Goal: Task Accomplishment & Management: Use online tool/utility

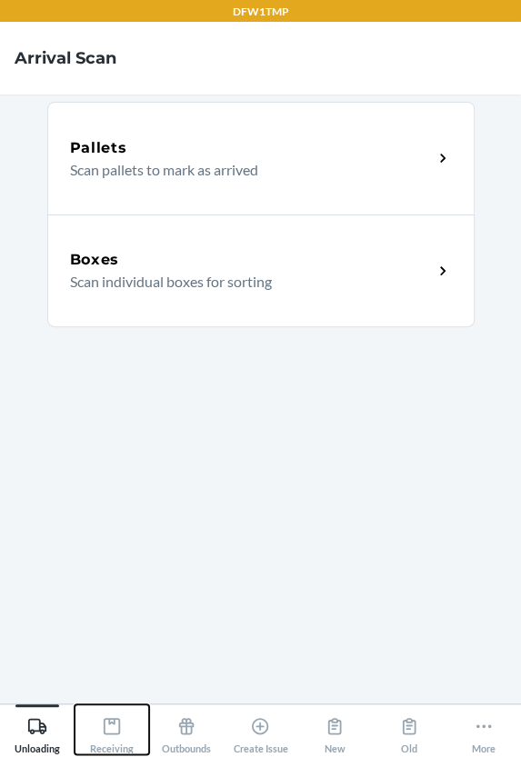
click at [112, 734] on icon at bounding box center [112, 726] width 20 height 20
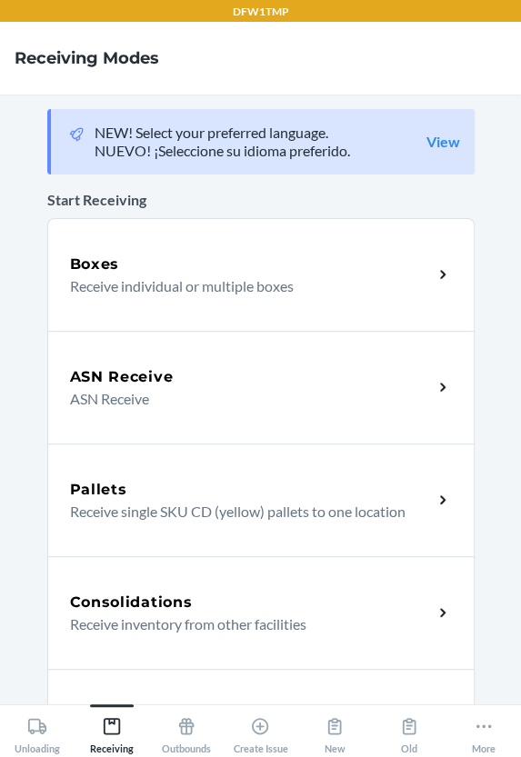
click at [182, 419] on div "ASN Receive ASN Receive" at bounding box center [260, 387] width 427 height 113
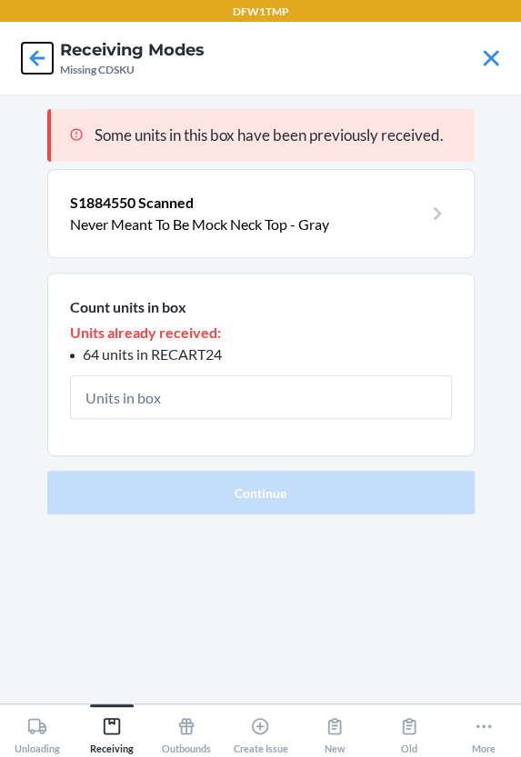
click at [45, 60] on icon at bounding box center [37, 58] width 31 height 31
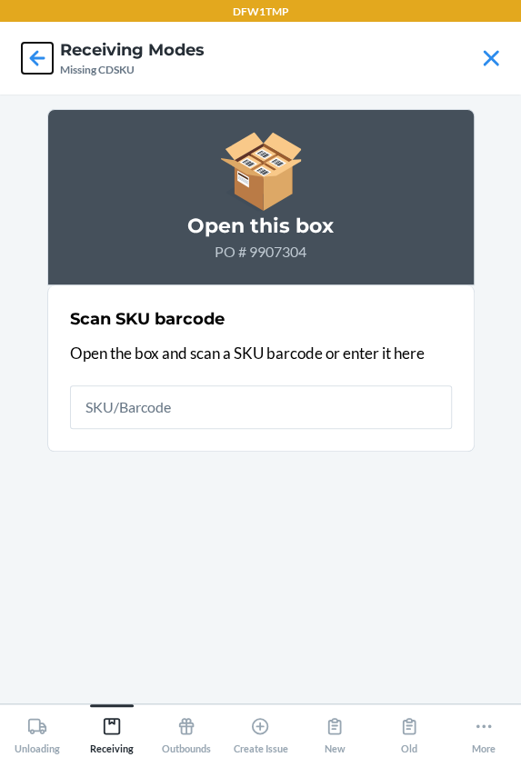
click at [40, 59] on icon at bounding box center [37, 58] width 31 height 31
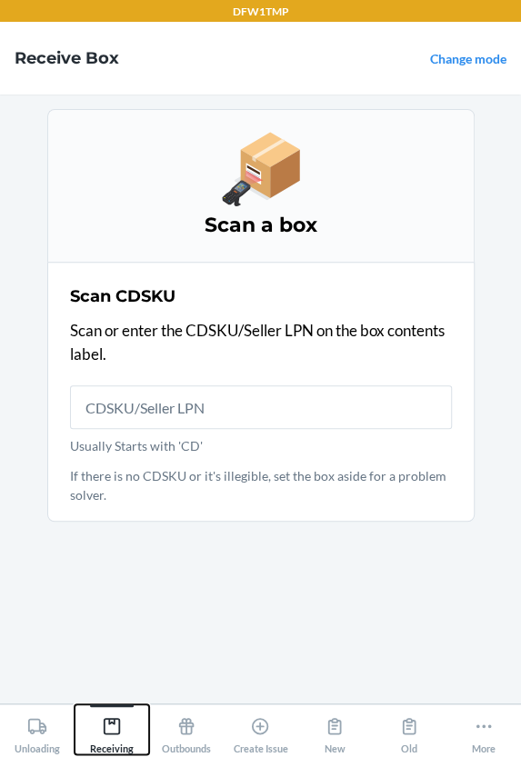
click at [113, 722] on icon at bounding box center [112, 726] width 16 height 16
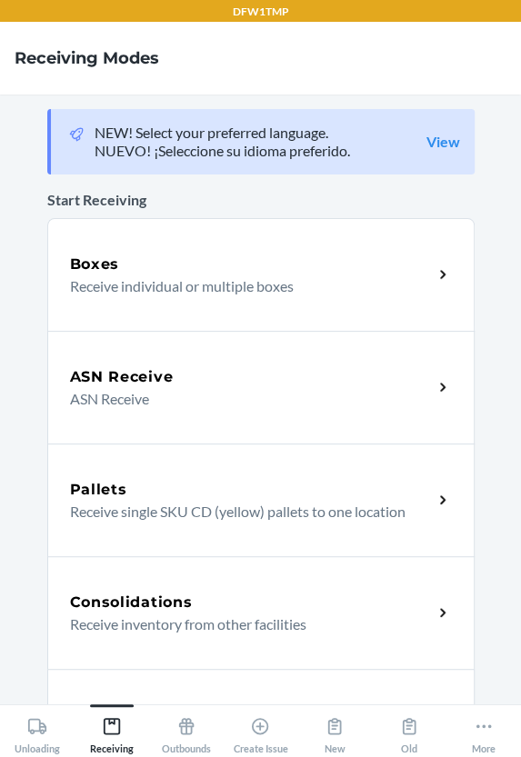
click at [134, 383] on h5 "ASN Receive" at bounding box center [122, 377] width 104 height 22
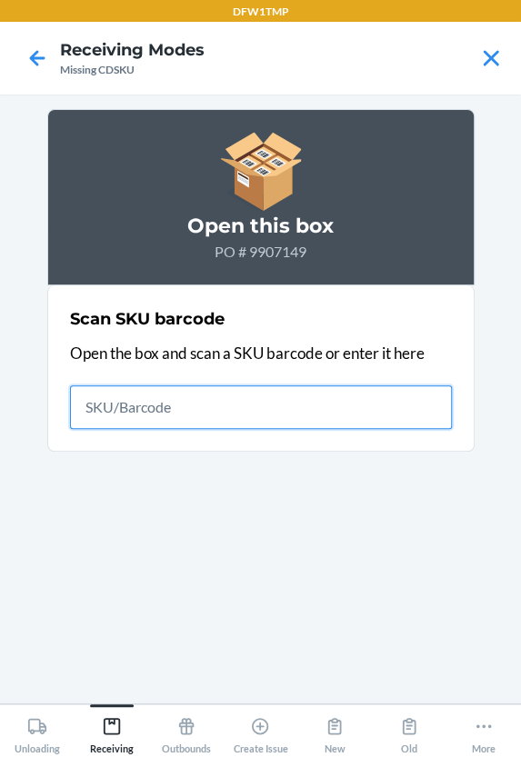
click at [178, 399] on input "text" at bounding box center [261, 407] width 382 height 44
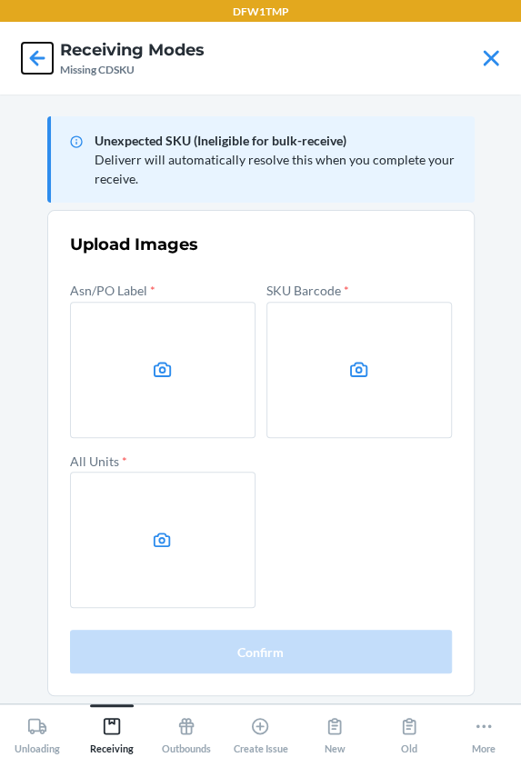
click at [35, 59] on icon at bounding box center [37, 58] width 31 height 31
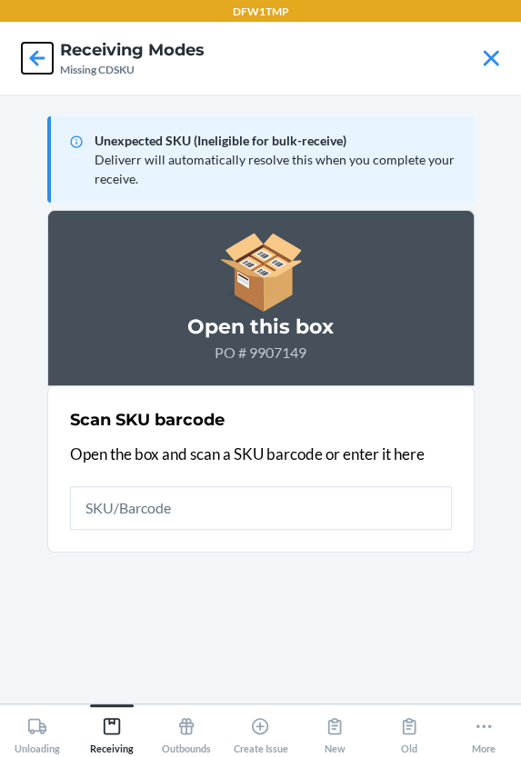
click at [40, 64] on icon at bounding box center [37, 58] width 31 height 31
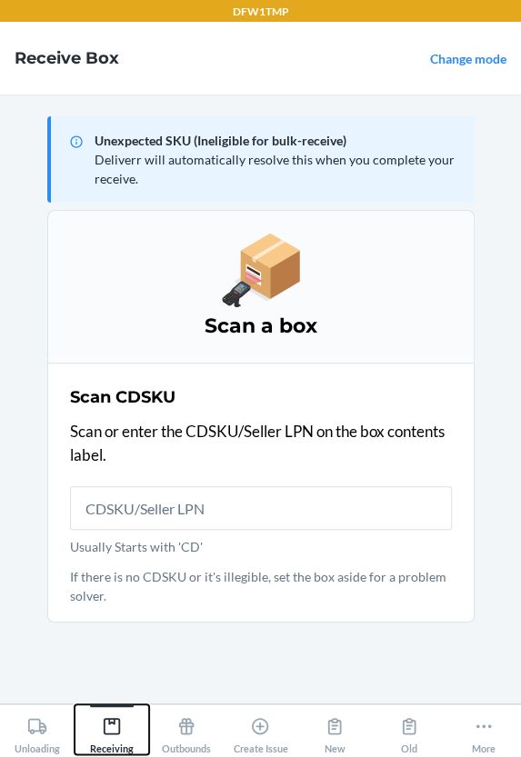
click at [96, 718] on div "Receiving" at bounding box center [112, 731] width 44 height 45
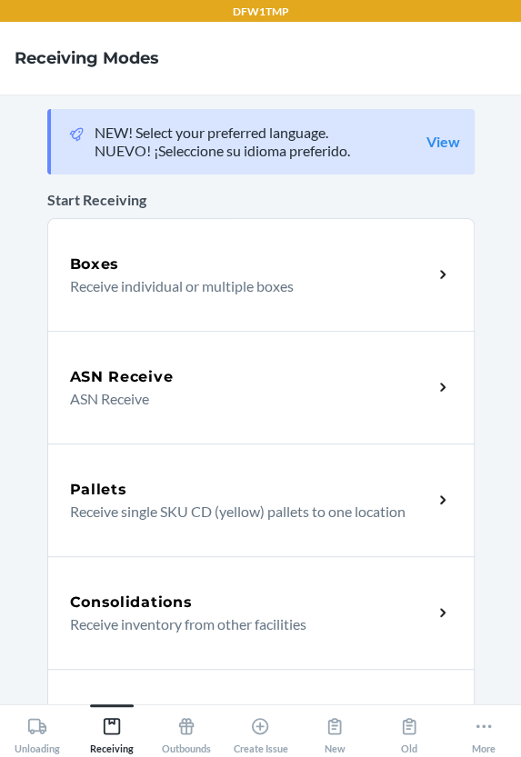
click at [151, 411] on div "ASN Receive ASN Receive" at bounding box center [260, 387] width 427 height 113
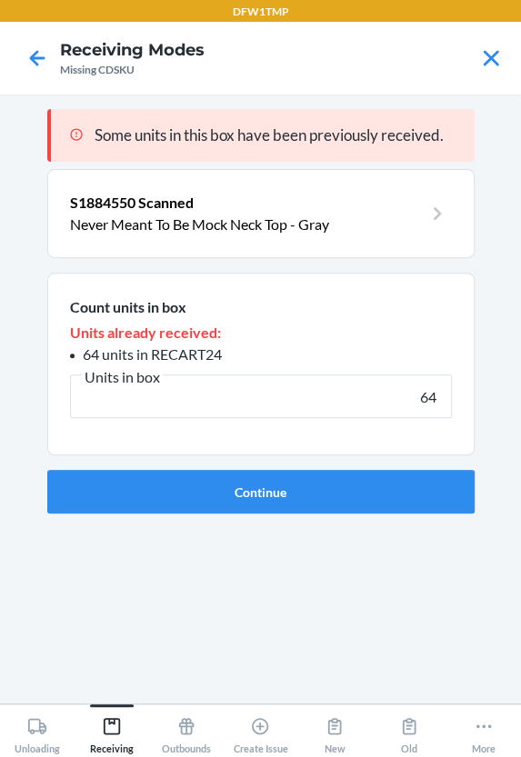
type input "64"
click at [137, 494] on button "Continue" at bounding box center [260, 492] width 427 height 44
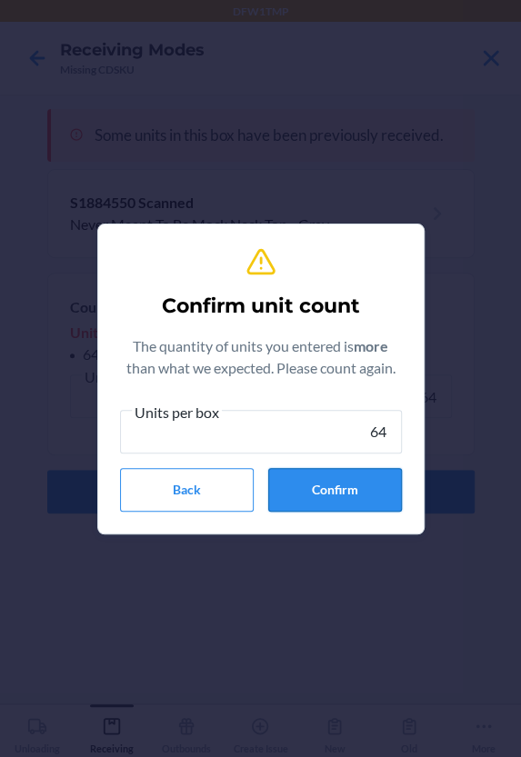
type input "64"
click at [320, 485] on button "Confirm" at bounding box center [335, 490] width 134 height 44
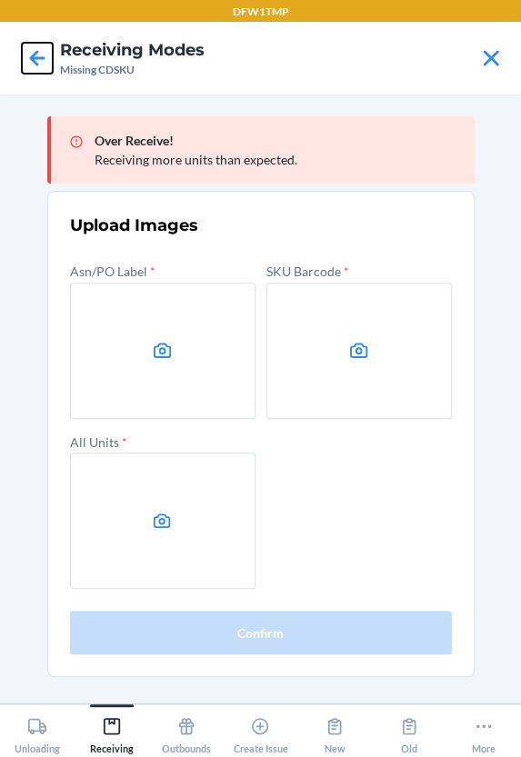
click at [31, 51] on icon at bounding box center [37, 58] width 31 height 31
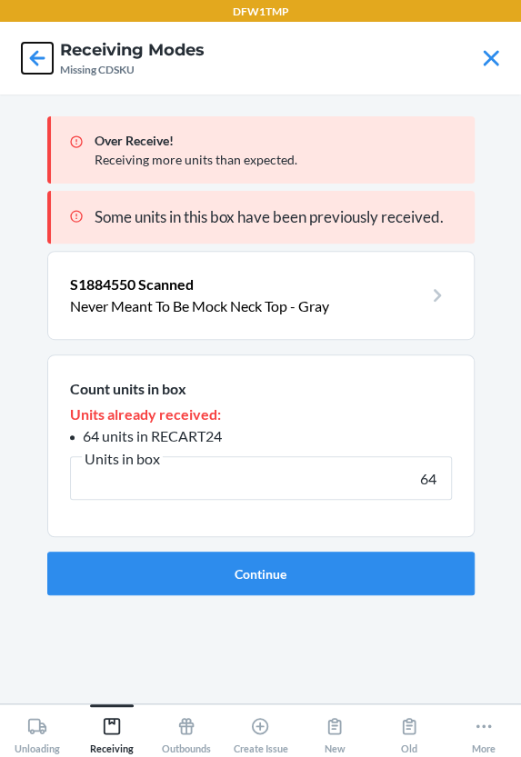
click at [31, 51] on icon at bounding box center [37, 58] width 31 height 31
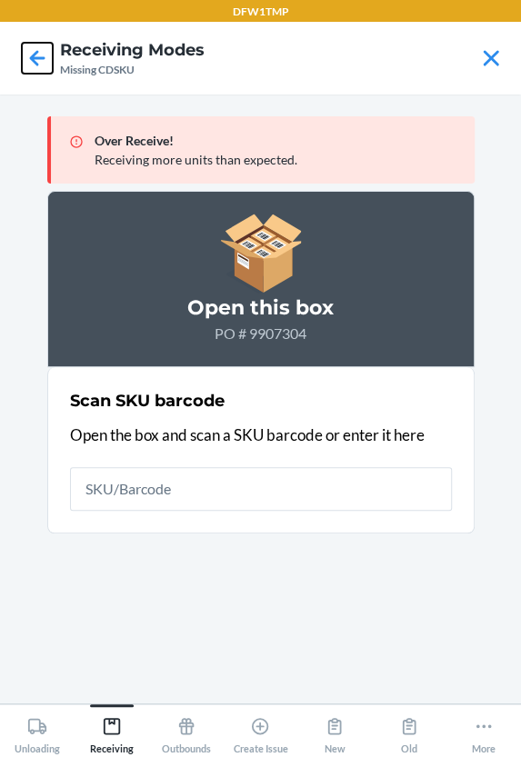
click at [31, 51] on icon at bounding box center [37, 58] width 31 height 31
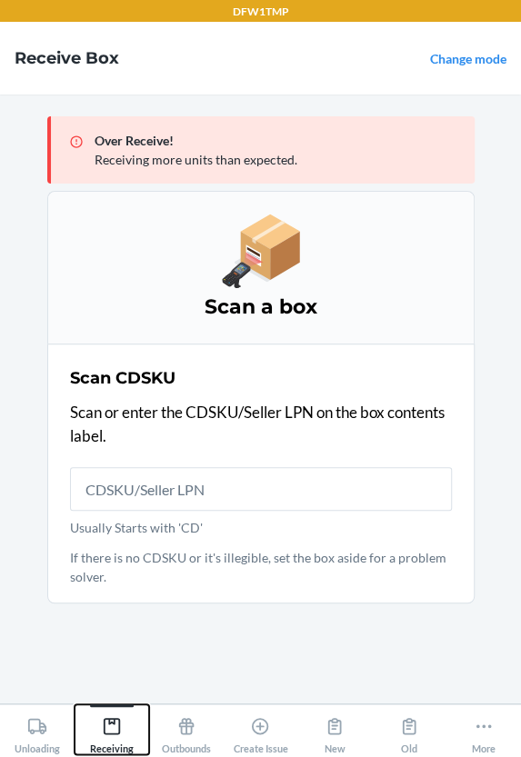
click at [113, 719] on icon at bounding box center [112, 726] width 20 height 20
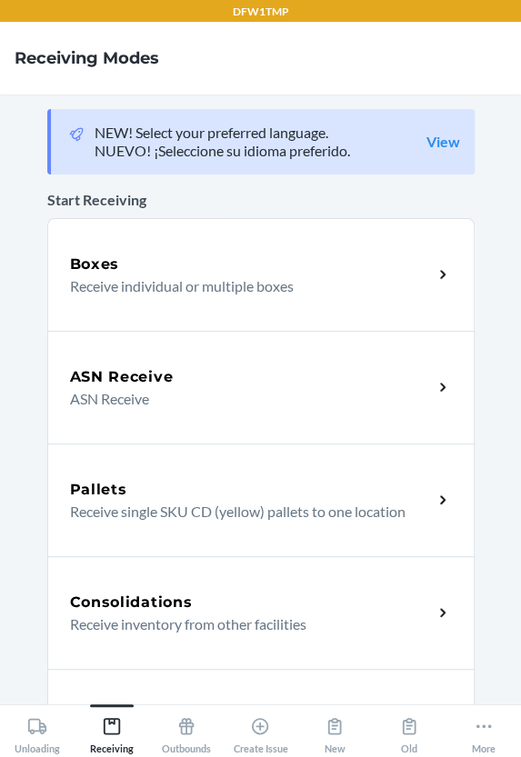
click at [136, 366] on h5 "ASN Receive" at bounding box center [122, 377] width 104 height 22
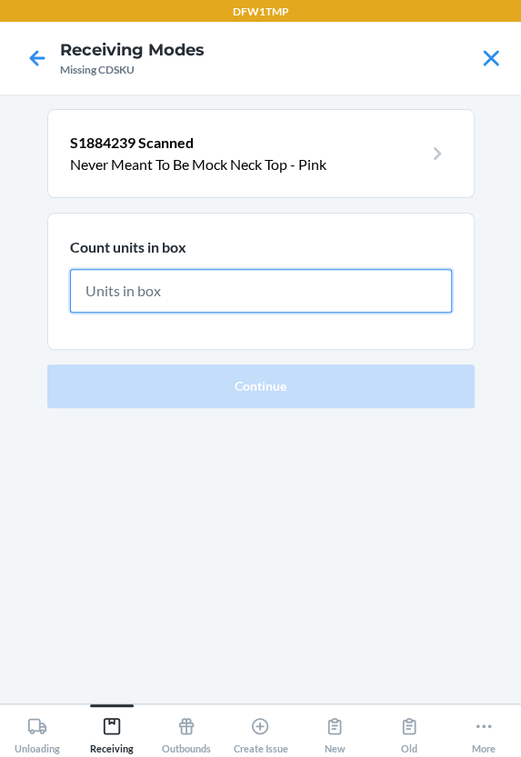
click at [130, 293] on input "text" at bounding box center [261, 291] width 382 height 44
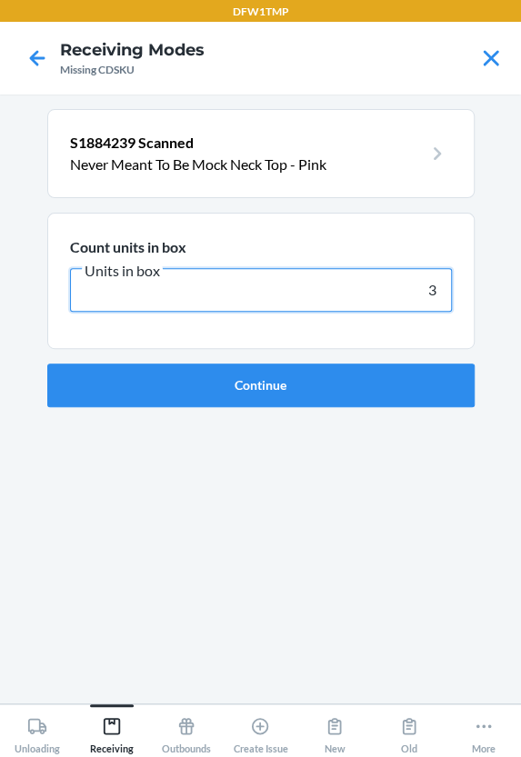
type input "30"
click button "Continue" at bounding box center [260, 385] width 427 height 44
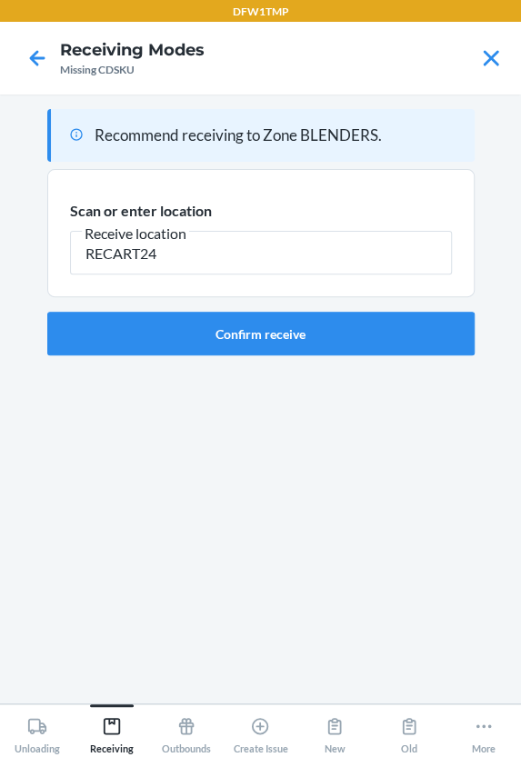
type input "RECART24"
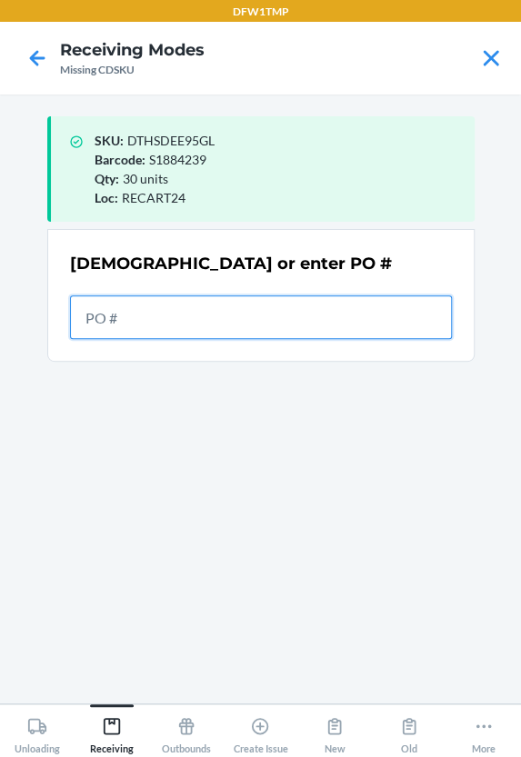
click at [90, 324] on input "text" at bounding box center [261, 317] width 382 height 44
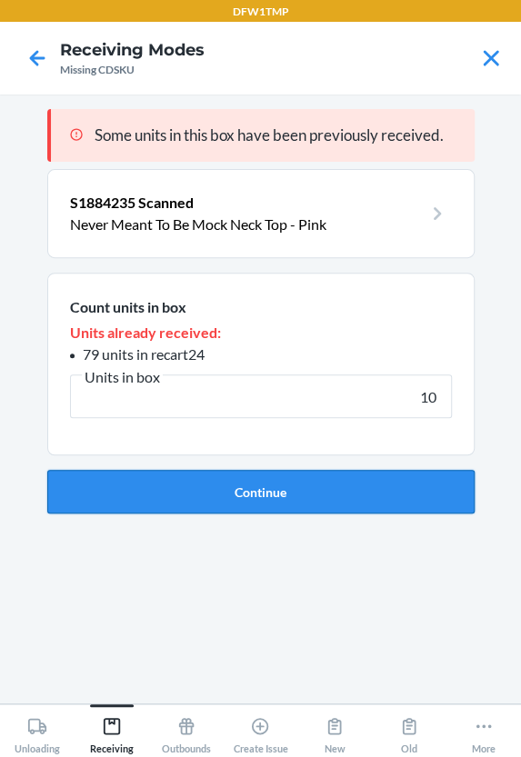
type input "10"
click at [304, 483] on button "Continue" at bounding box center [260, 492] width 427 height 44
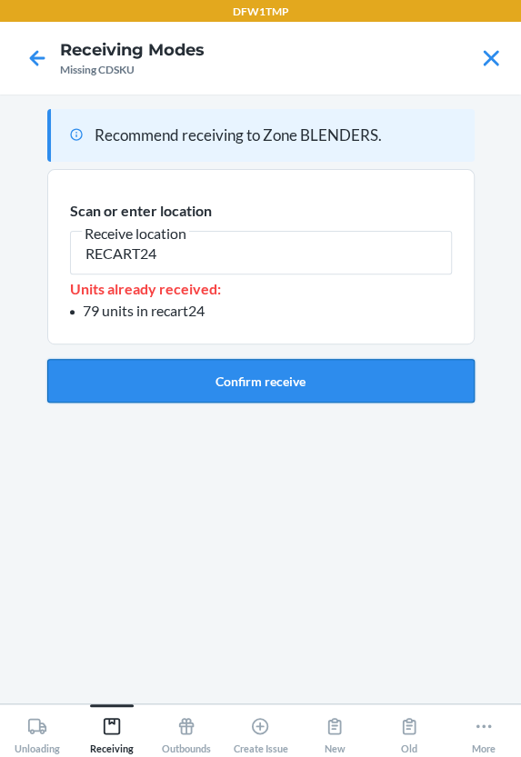
type input "RECART24"
click at [343, 390] on button "Confirm receive" at bounding box center [260, 381] width 427 height 44
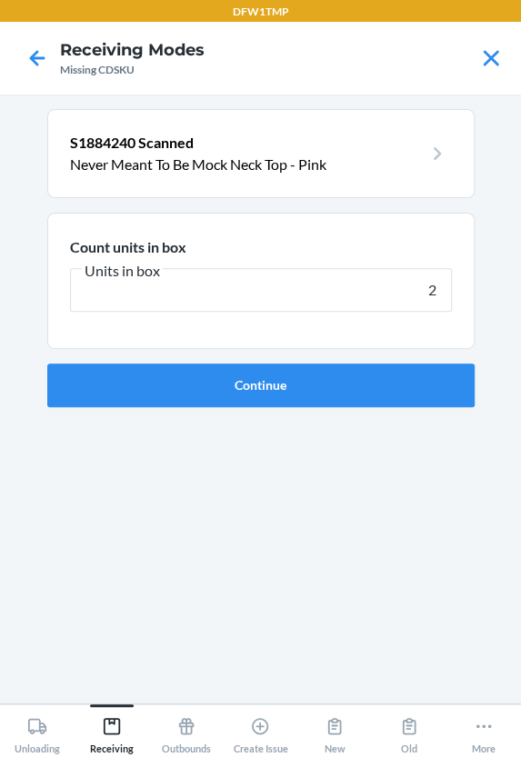
type input "25"
click button "Continue" at bounding box center [260, 385] width 427 height 44
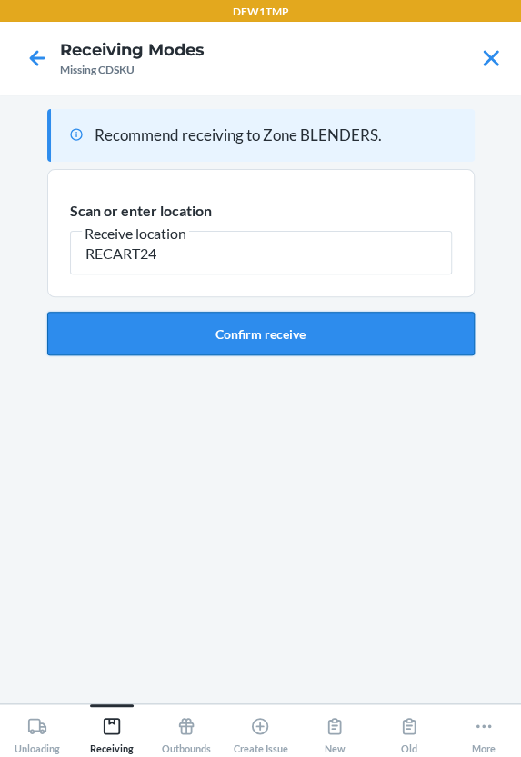
type input "RECART24"
click at [264, 340] on button "Confirm receive" at bounding box center [260, 334] width 427 height 44
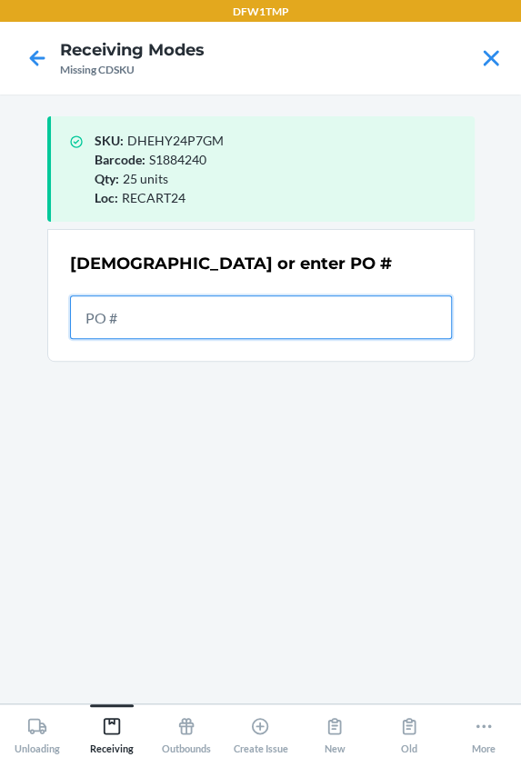
click at [144, 301] on input "text" at bounding box center [261, 317] width 382 height 44
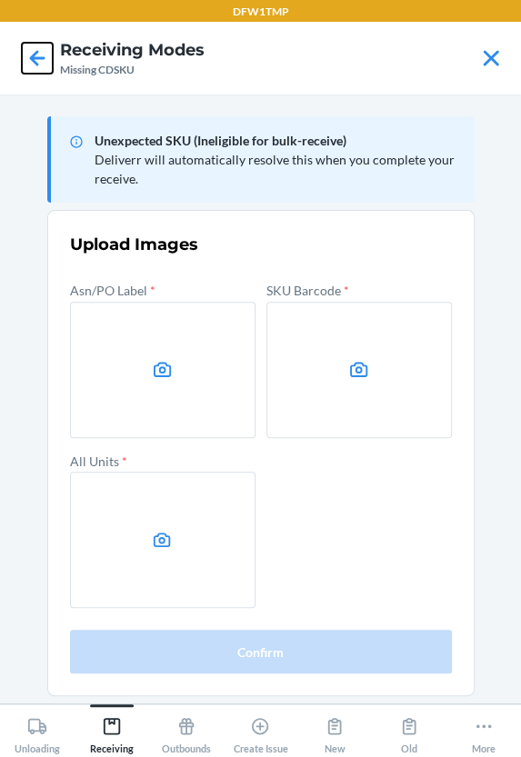
click at [41, 71] on icon at bounding box center [37, 58] width 31 height 31
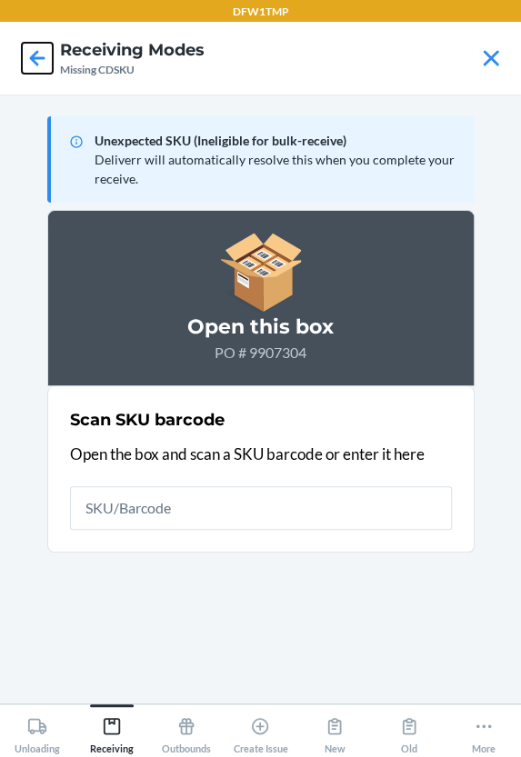
click at [40, 71] on icon at bounding box center [37, 58] width 31 height 31
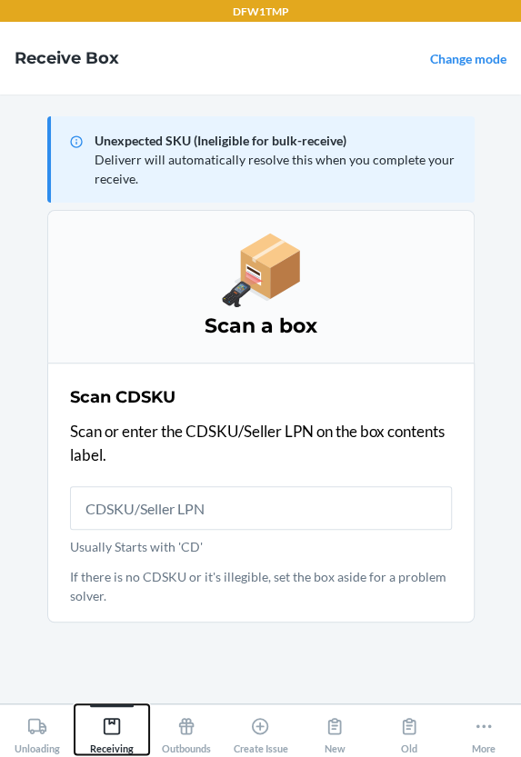
click at [105, 723] on icon at bounding box center [112, 726] width 20 height 20
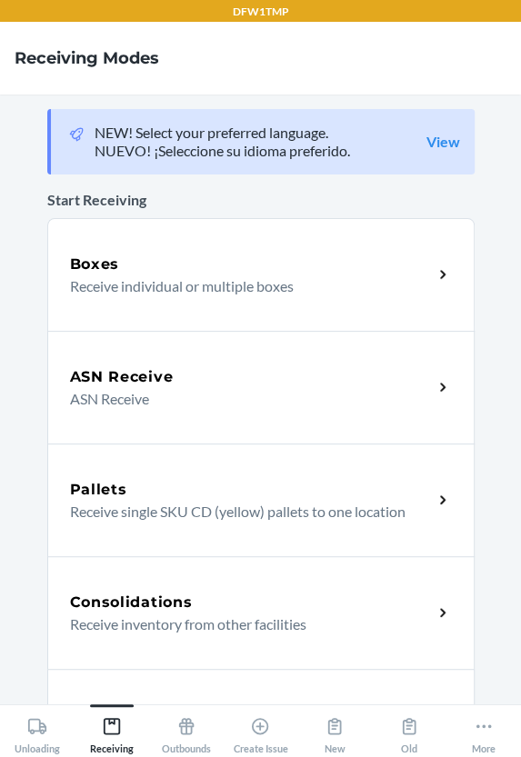
click at [137, 411] on div "ASN Receive ASN Receive" at bounding box center [260, 387] width 427 height 113
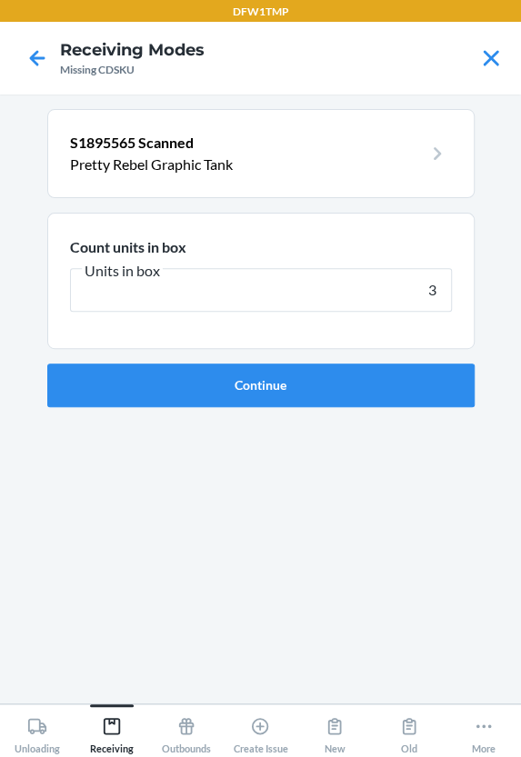
type input "30"
click button "Continue" at bounding box center [260, 385] width 427 height 44
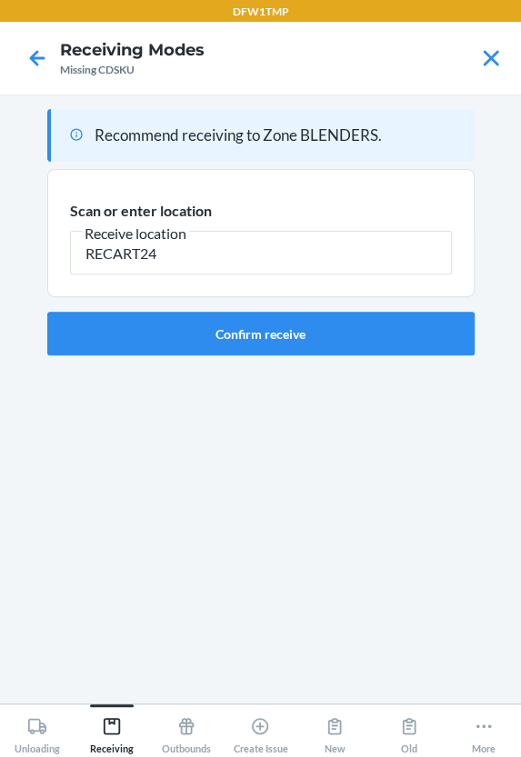
type input "RECART24"
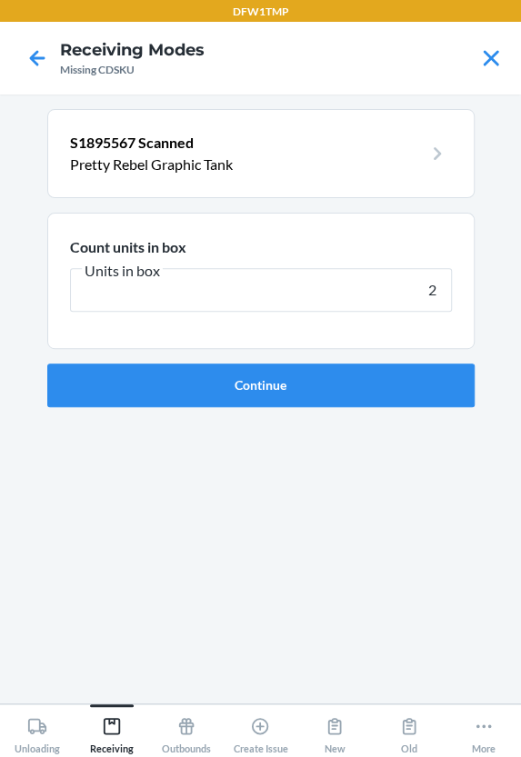
type input "20"
click button "Continue" at bounding box center [260, 385] width 427 height 44
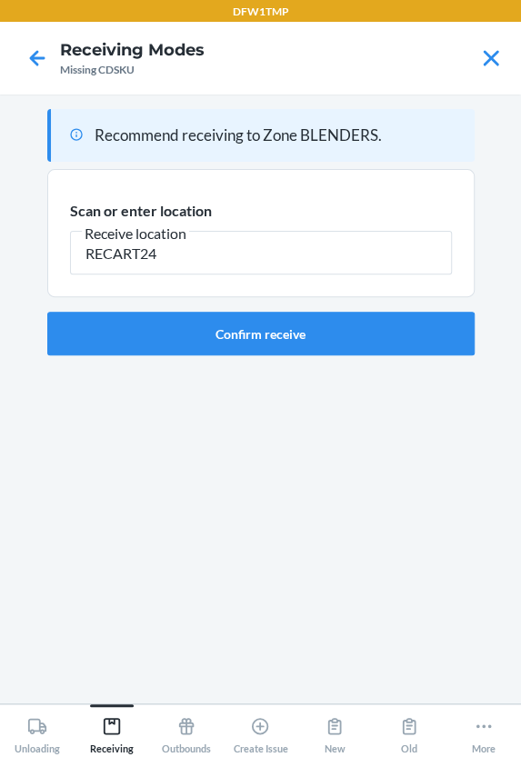
type input "RECART24"
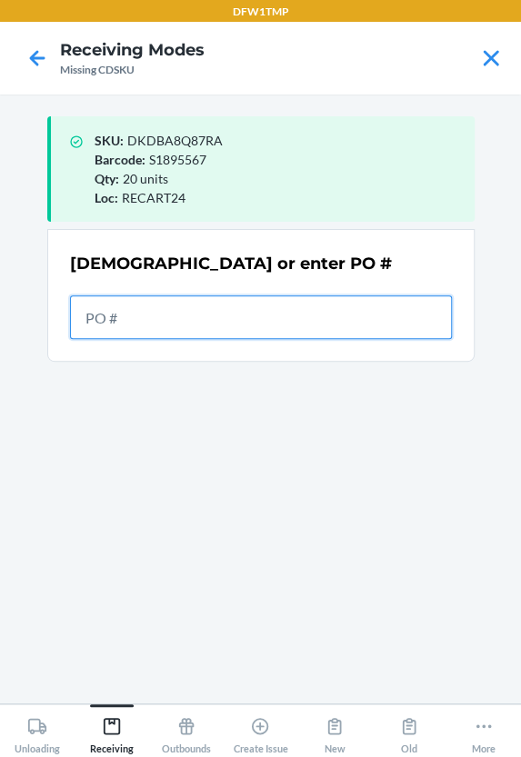
click at [139, 303] on input "text" at bounding box center [261, 317] width 382 height 44
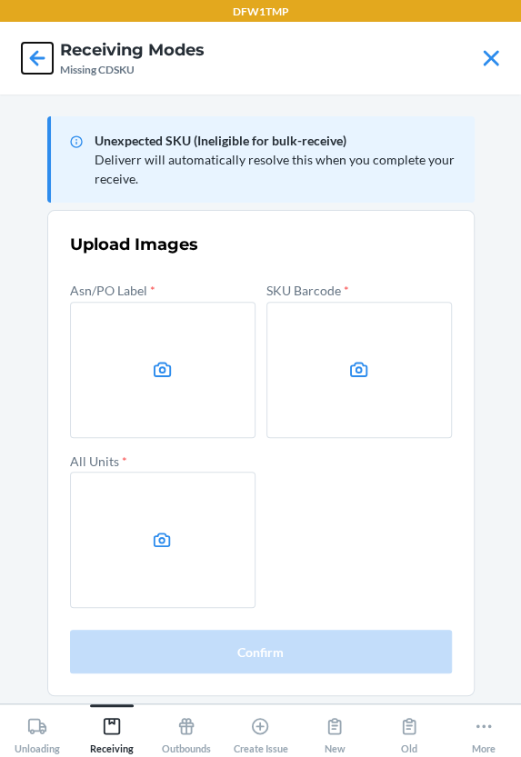
click at [26, 54] on icon at bounding box center [37, 58] width 31 height 31
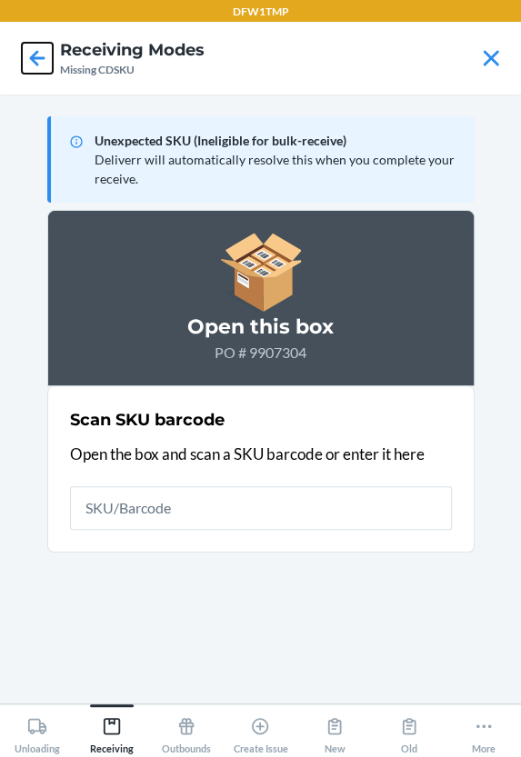
click at [30, 55] on icon at bounding box center [37, 58] width 31 height 31
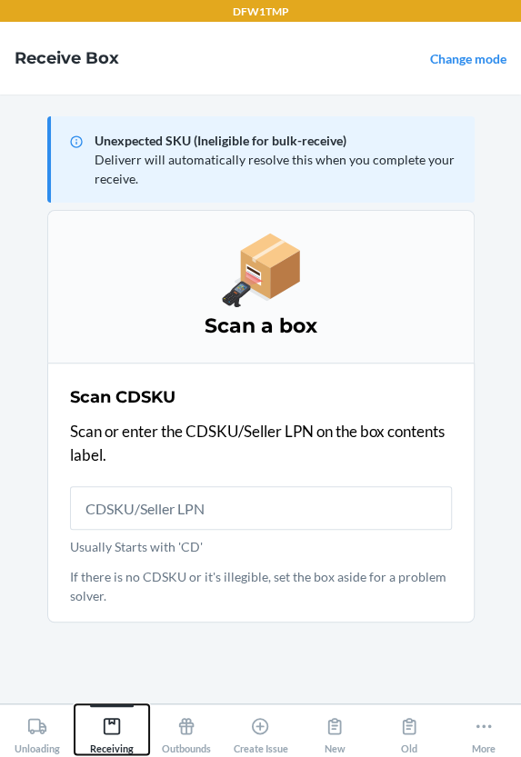
click at [116, 732] on icon at bounding box center [112, 726] width 16 height 16
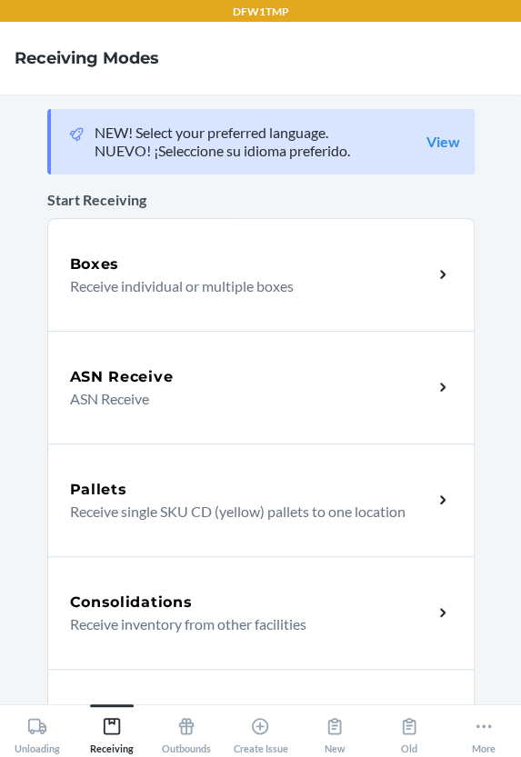
click at [263, 411] on div "ASN Receive ASN Receive" at bounding box center [260, 387] width 427 height 113
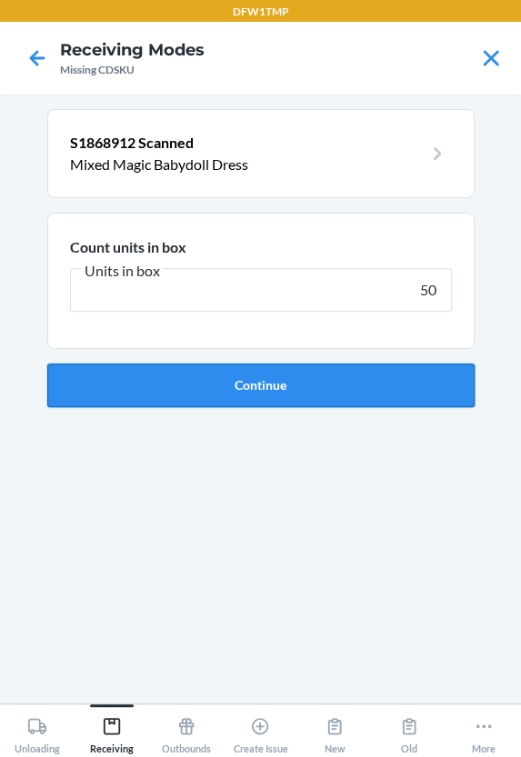
type input "50"
click at [296, 390] on button "Continue" at bounding box center [260, 385] width 427 height 44
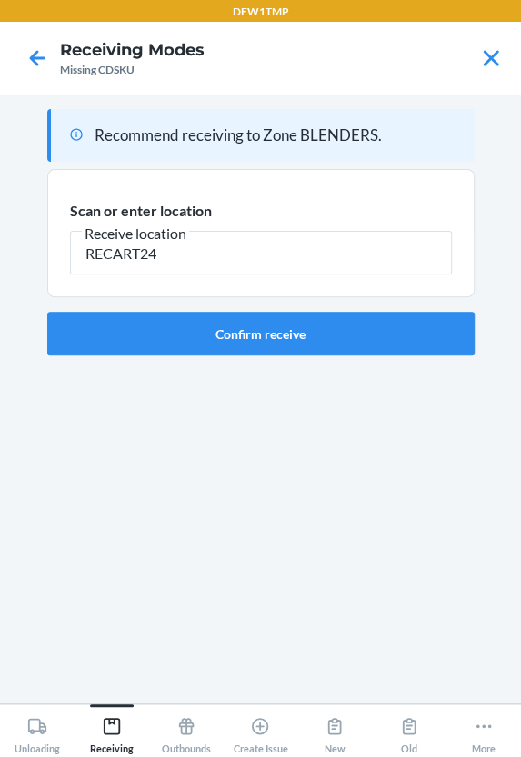
type input "RECART24"
click at [184, 344] on button "Confirm receive" at bounding box center [260, 334] width 427 height 44
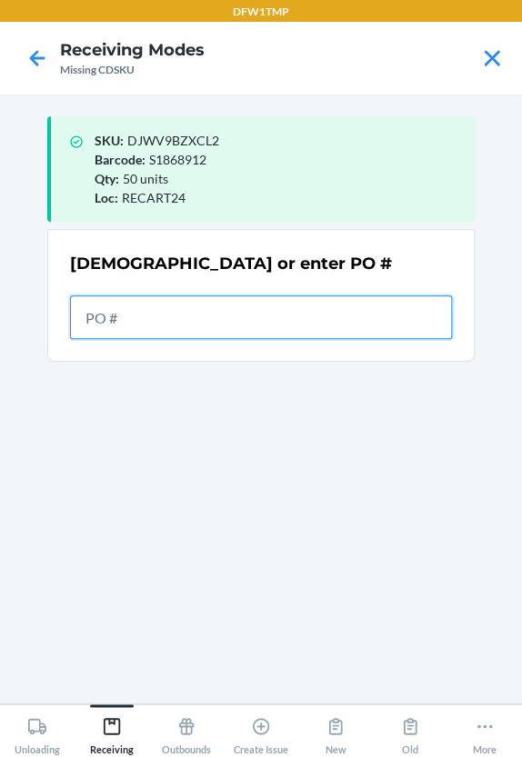
click at [205, 326] on input "text" at bounding box center [261, 317] width 382 height 44
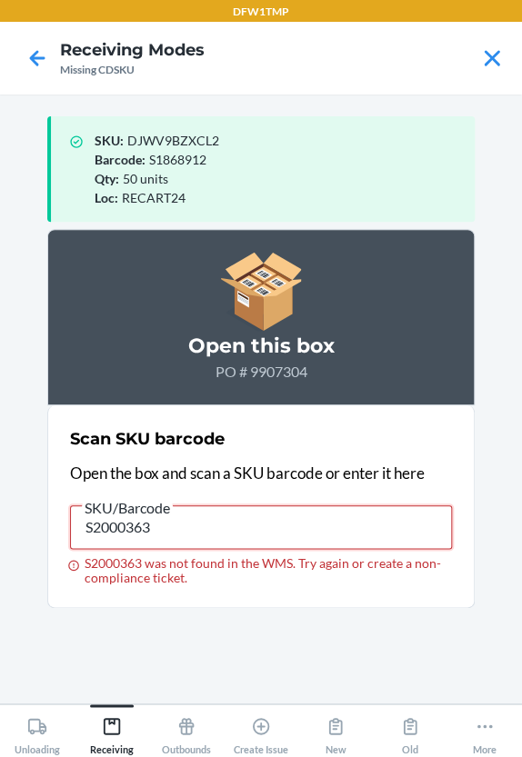
drag, startPoint x: 177, startPoint y: 535, endPoint x: 59, endPoint y: 567, distance: 122.3
click at [59, 567] on section "Scan SKU barcode Open the box and scan a SKU barcode or enter it here SKU/Barco…" at bounding box center [260, 506] width 427 height 203
click at [120, 711] on div "Receiving" at bounding box center [112, 731] width 44 height 45
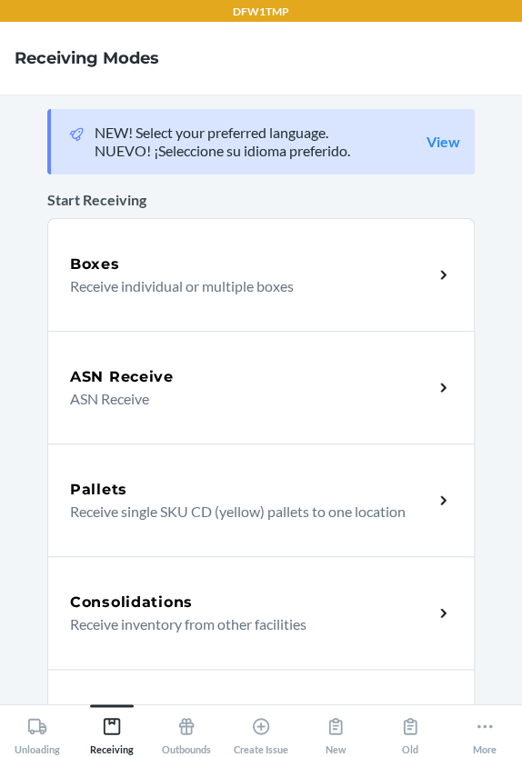
click at [226, 408] on p "ASN Receive" at bounding box center [244, 399] width 348 height 22
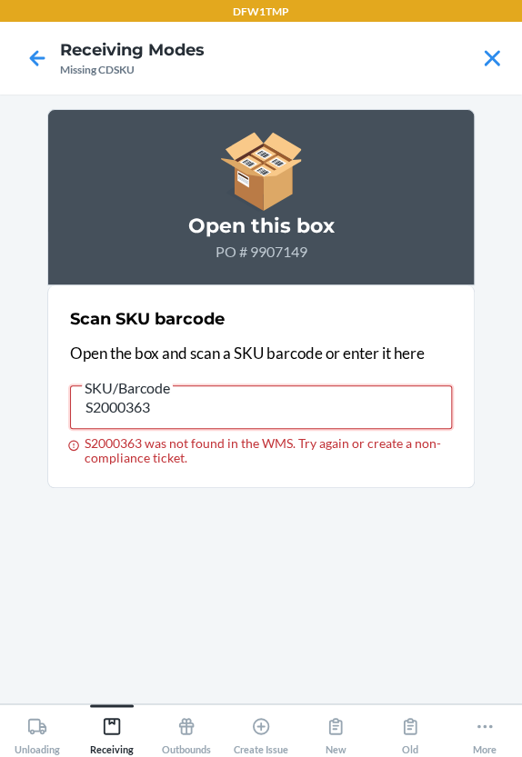
drag, startPoint x: 205, startPoint y: 409, endPoint x: -148, endPoint y: 468, distance: 358.3
click at [0, 468] on html "DFW1TMP Receiving Modes Missing CDSKU Open this box PO # 9907149 Scan SKU barco…" at bounding box center [261, 378] width 522 height 757
drag, startPoint x: 114, startPoint y: 733, endPoint x: 118, endPoint y: 709, distance: 24.9
click at [114, 733] on icon at bounding box center [112, 726] width 16 height 16
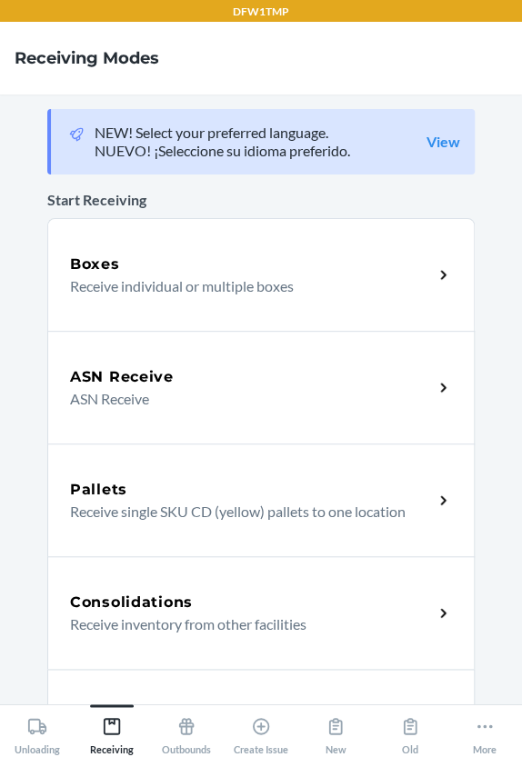
click at [149, 358] on div "ASN Receive ASN Receive" at bounding box center [260, 387] width 427 height 113
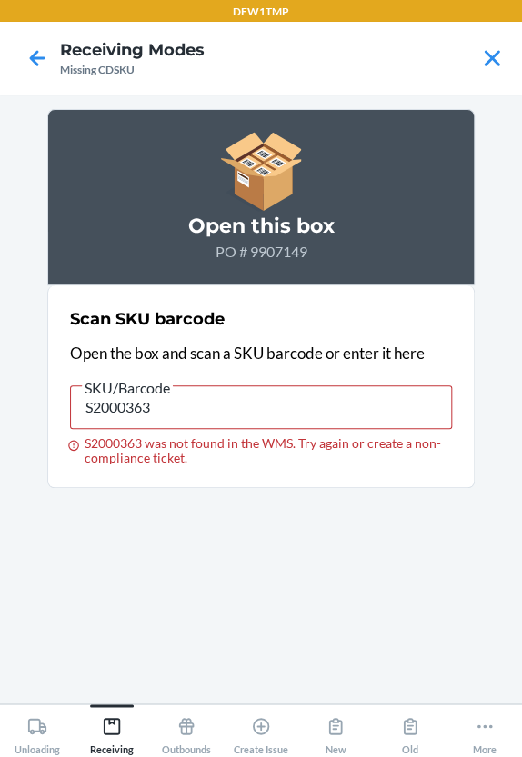
drag, startPoint x: 167, startPoint y: 394, endPoint x: 22, endPoint y: 397, distance: 145.4
click at [22, 397] on main "Open this box PO # 9907149 Scan SKU barcode Open the box and scan a SKU barcode…" at bounding box center [261, 398] width 522 height 609
drag, startPoint x: 146, startPoint y: 410, endPoint x: 95, endPoint y: 414, distance: 51.1
click at [95, 414] on input "S2000363" at bounding box center [261, 407] width 382 height 44
click at [163, 410] on input "S2000363" at bounding box center [261, 407] width 382 height 44
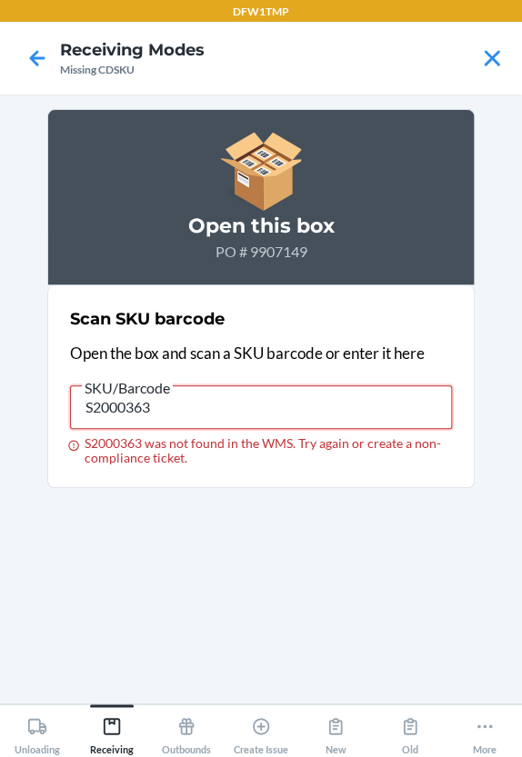
drag, startPoint x: 163, startPoint y: 409, endPoint x: 90, endPoint y: 410, distance: 72.7
click at [96, 408] on input "S2000363" at bounding box center [261, 407] width 382 height 44
